Goal: Find specific page/section: Find specific page/section

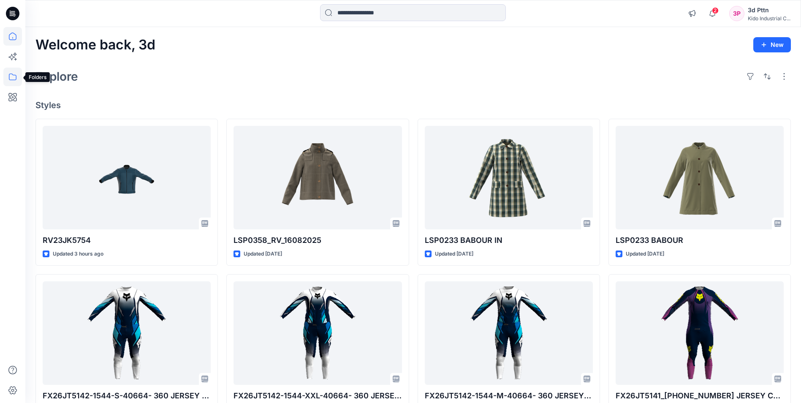
click at [11, 73] on icon at bounding box center [12, 77] width 19 height 19
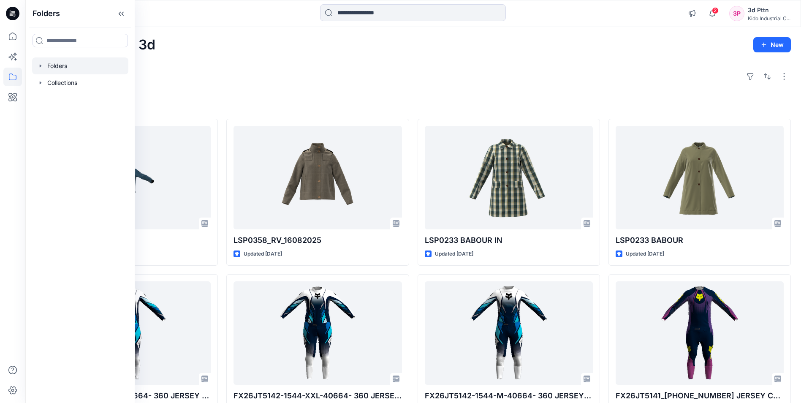
click at [72, 66] on div at bounding box center [80, 65] width 96 height 17
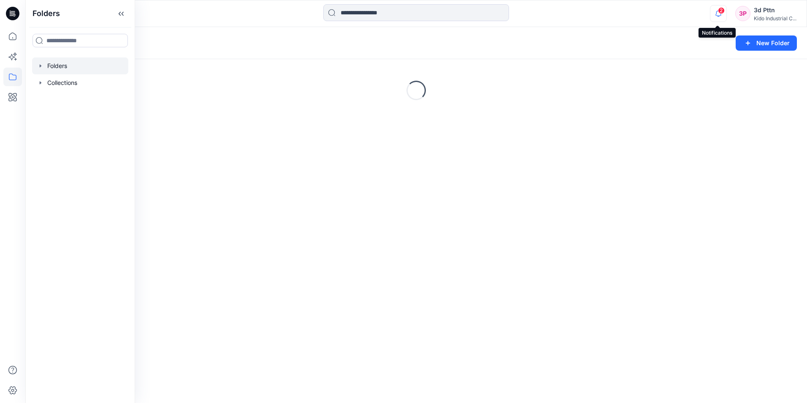
click at [717, 11] on icon "button" at bounding box center [719, 13] width 16 height 17
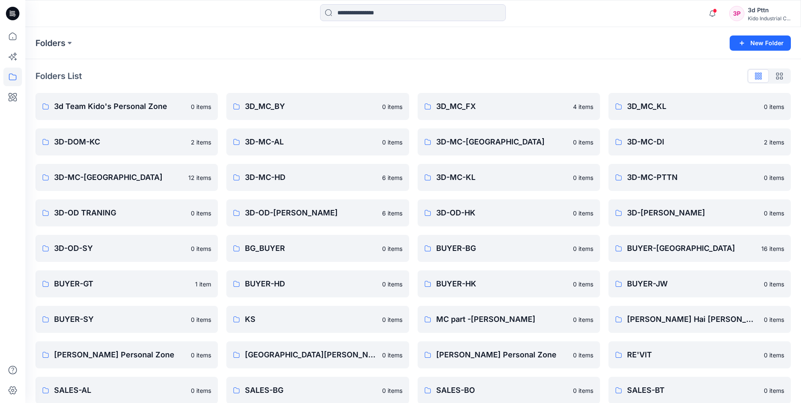
click at [382, 69] on div "Folders List 3d Team Kido's Personal Zone 0 items 3D-DOM-KC 2 items 3D-MC-FL 12…" at bounding box center [413, 325] width 776 height 532
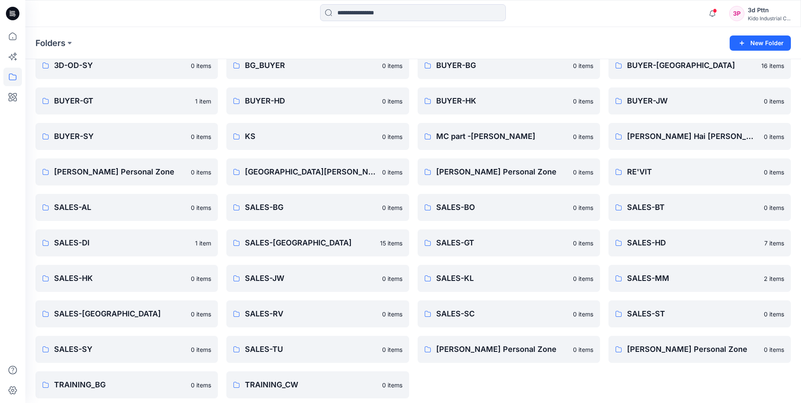
scroll to position [188, 0]
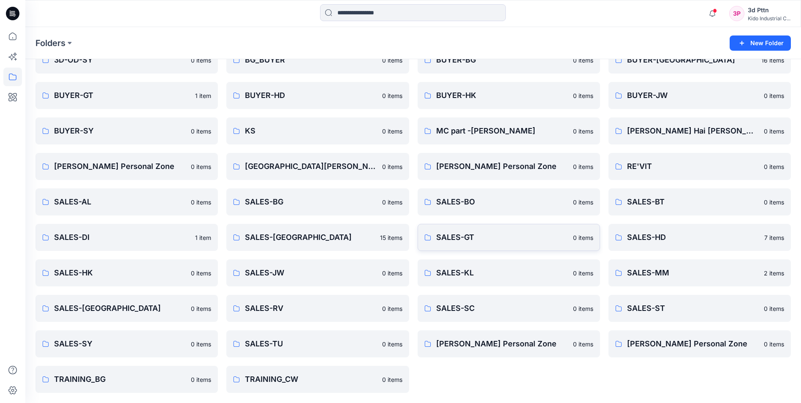
click at [459, 235] on p "SALES-GT" at bounding box center [502, 237] width 132 height 12
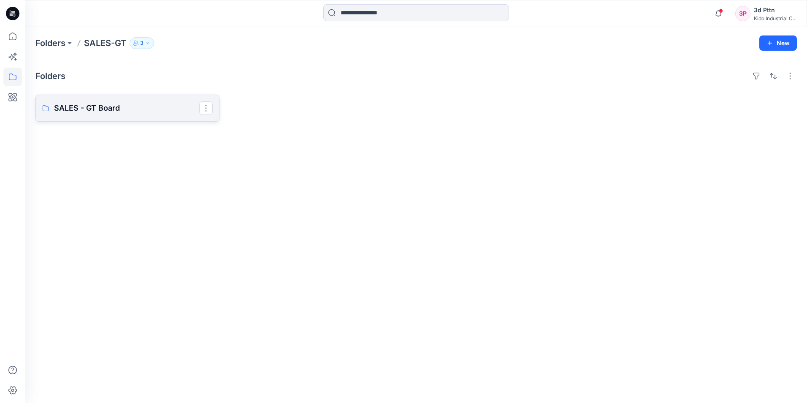
click at [154, 107] on p "SALES - GT Board" at bounding box center [126, 108] width 145 height 12
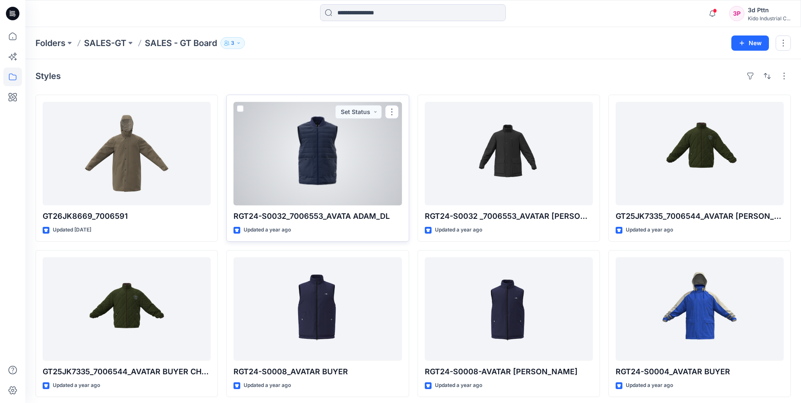
click at [319, 154] on div at bounding box center [318, 153] width 168 height 103
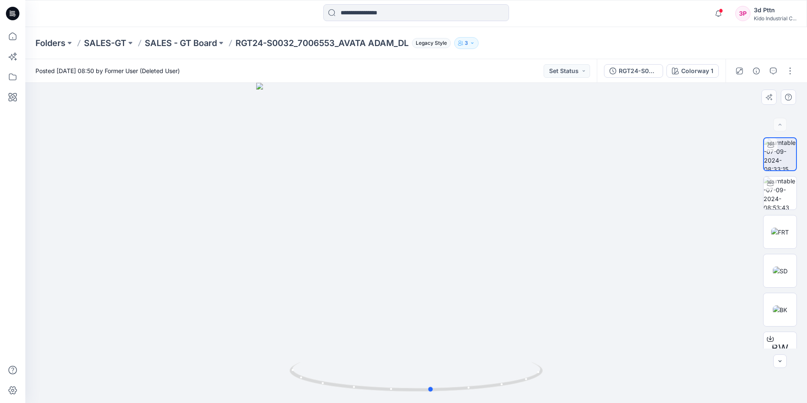
drag, startPoint x: 500, startPoint y: 388, endPoint x: 264, endPoint y: 382, distance: 237.0
click at [264, 382] on div at bounding box center [416, 243] width 782 height 320
